Goal: Task Accomplishment & Management: Manage account settings

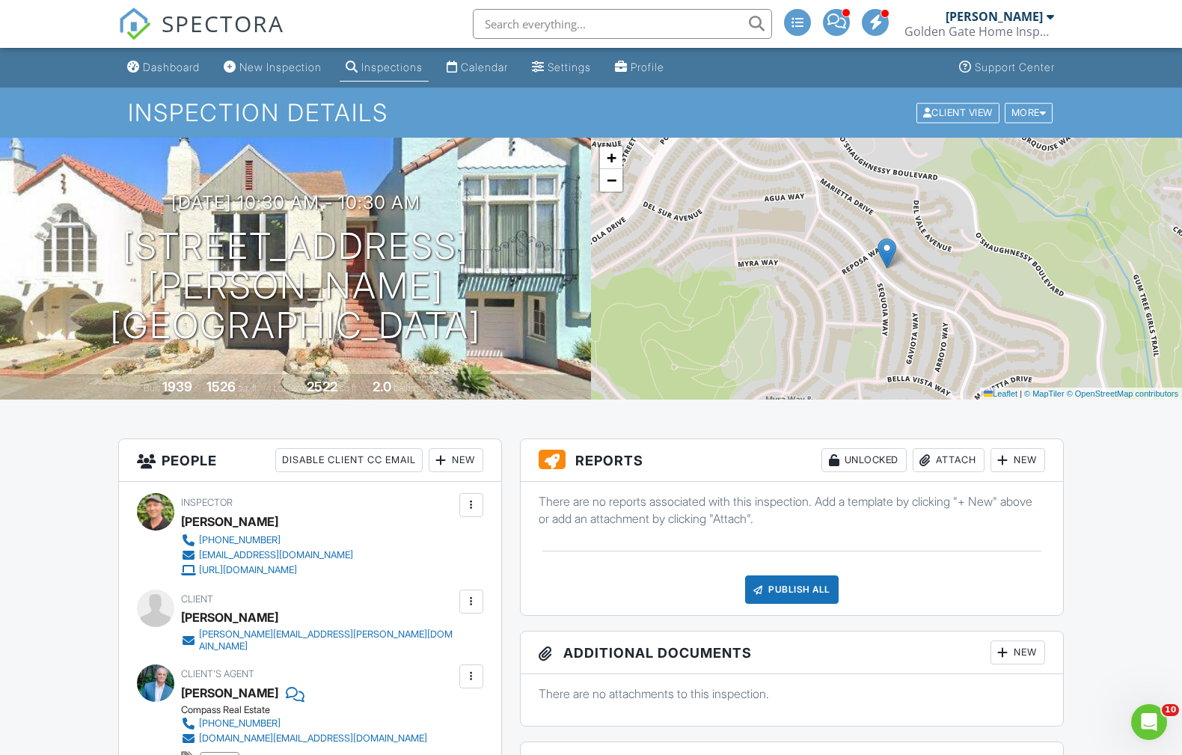
click at [952, 463] on div "Attach" at bounding box center [948, 460] width 72 height 24
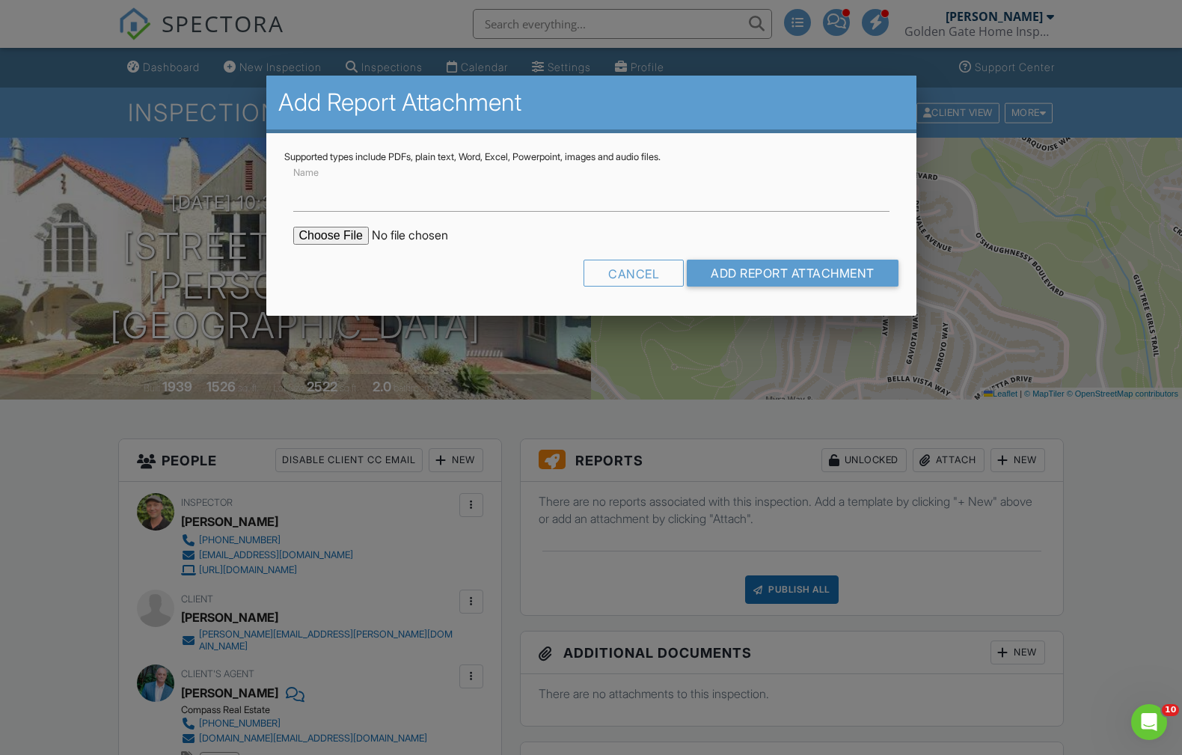
click at [334, 240] on input "file" at bounding box center [420, 236] width 254 height 18
type input "C:\fakepath\417-Teresita-Blvd-WDO-Report-and-Work-Order.pdf"
click at [774, 277] on input "Add Report Attachment" at bounding box center [793, 273] width 212 height 27
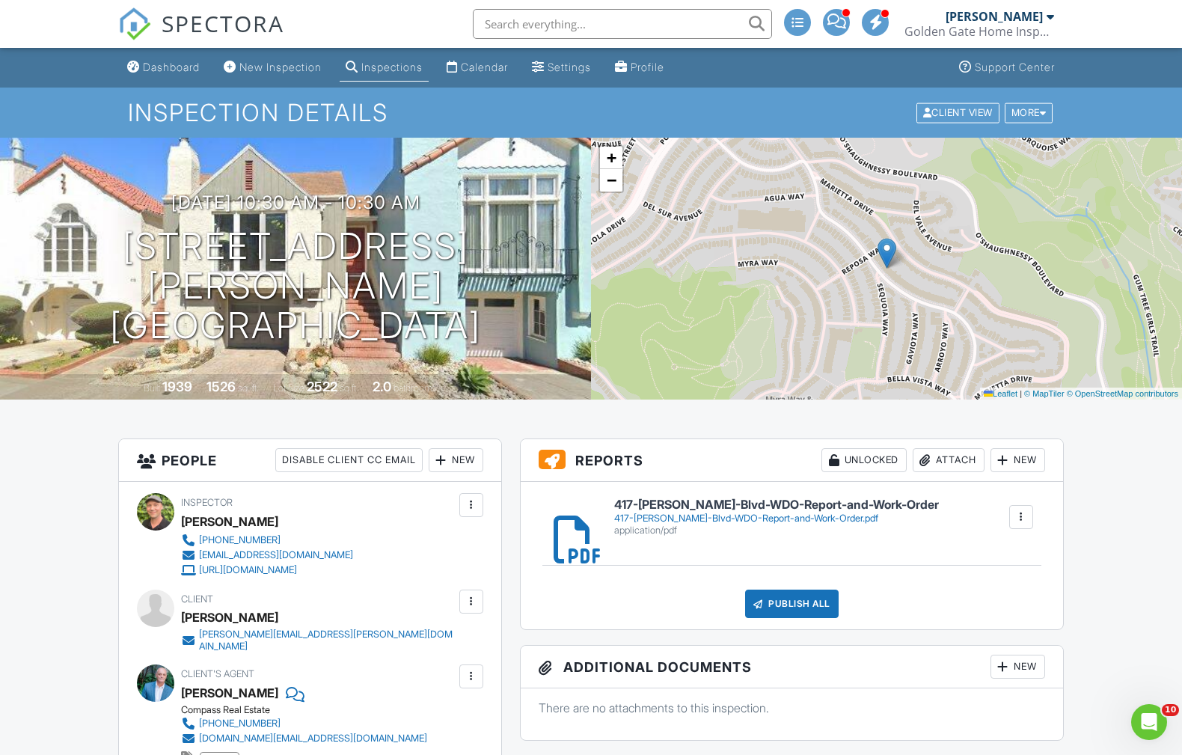
click at [785, 607] on div "Publish All" at bounding box center [791, 603] width 93 height 28
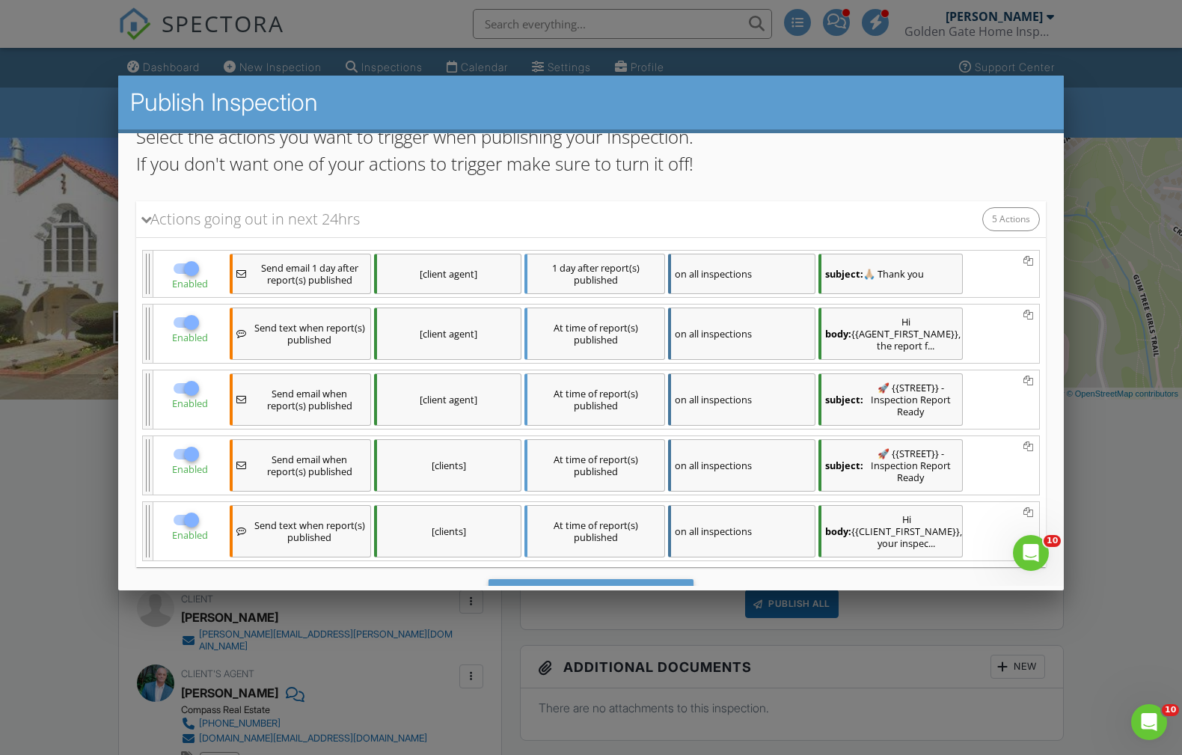
scroll to position [165, 0]
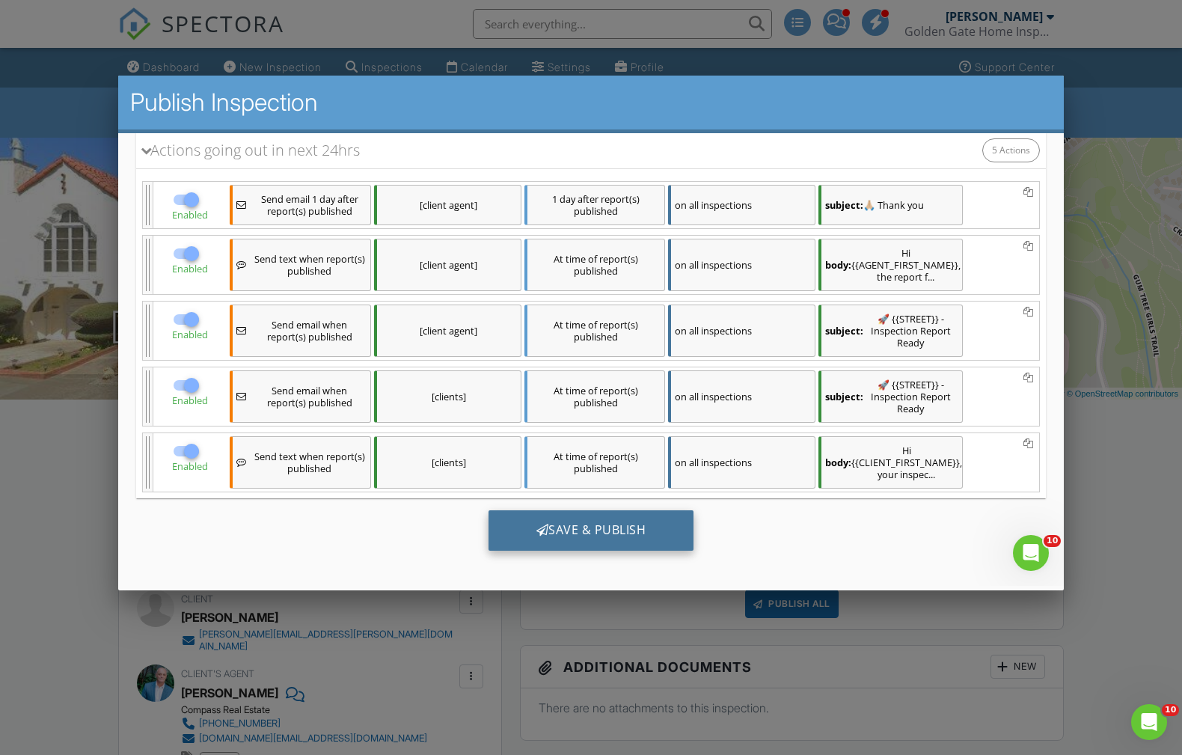
click at [606, 527] on div "Save & Publish" at bounding box center [591, 529] width 206 height 40
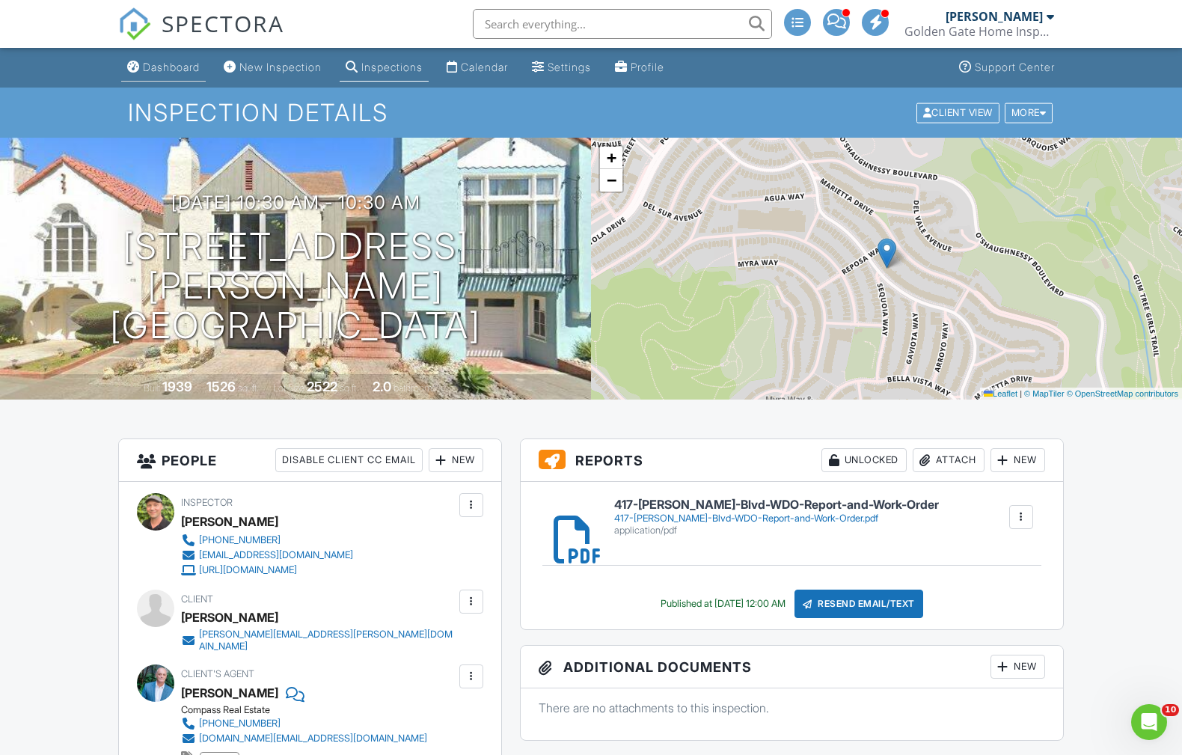
click at [159, 73] on div "Dashboard" at bounding box center [171, 67] width 57 height 13
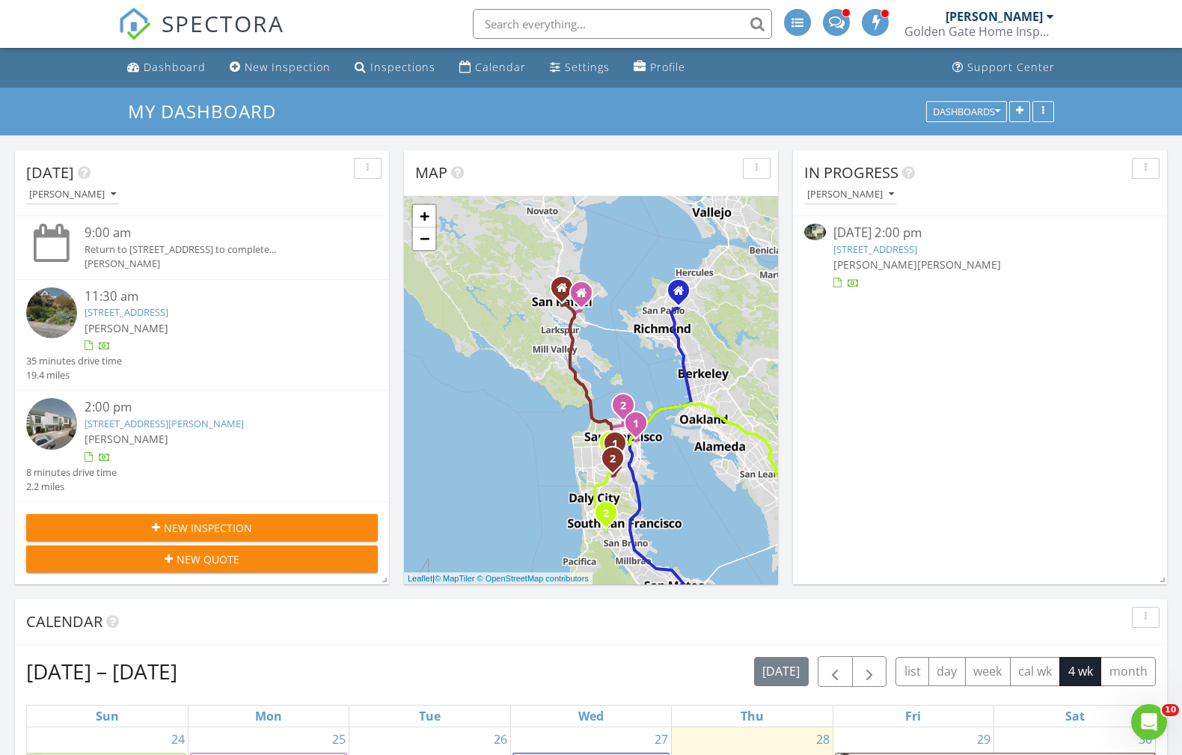
click at [917, 246] on link "328 Surrey St, San Francisco, CA 94131" at bounding box center [875, 248] width 84 height 13
